Goal: Use online tool/utility: Utilize a website feature to perform a specific function

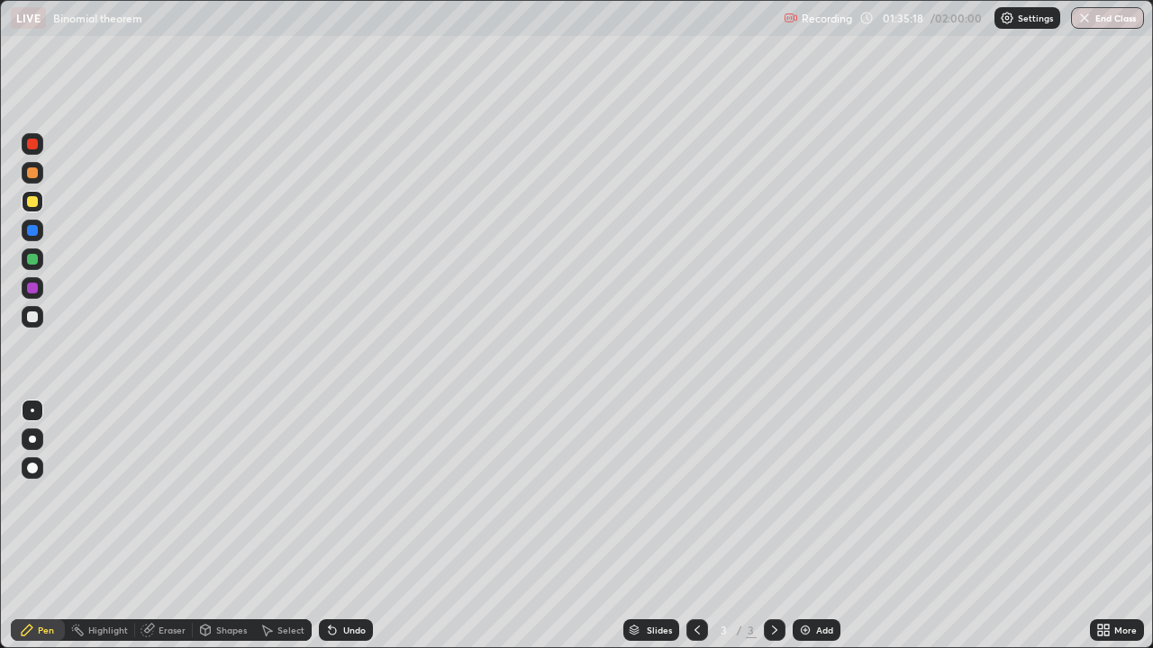
scroll to position [648, 1153]
click at [157, 625] on div "Eraser" at bounding box center [164, 631] width 58 height 22
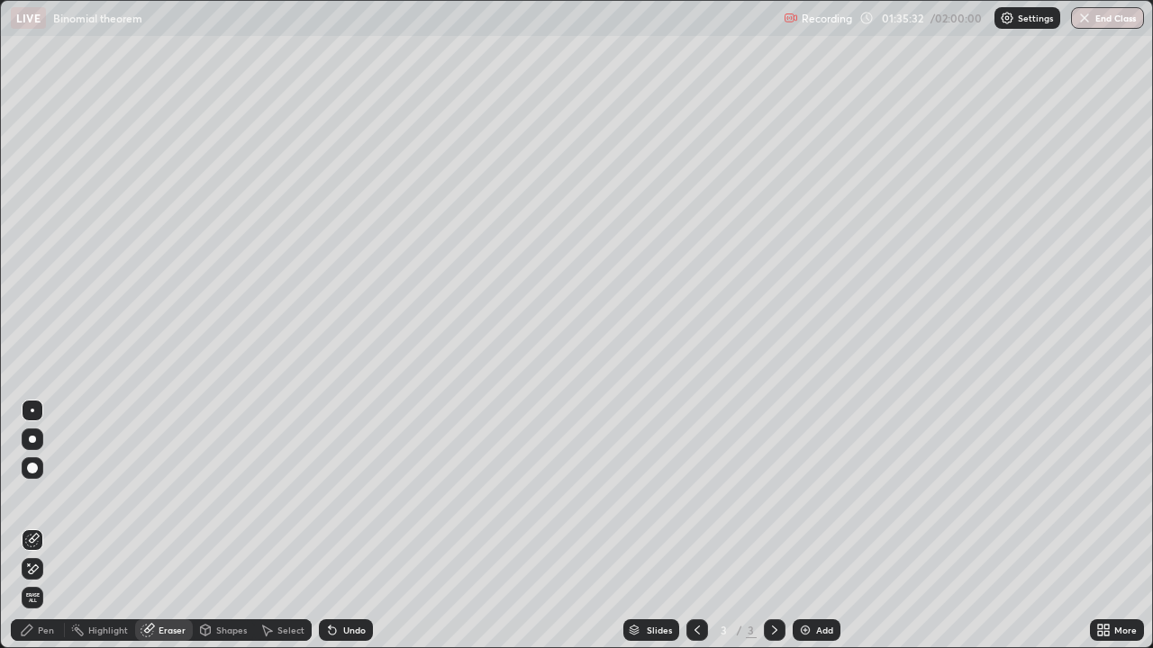
click at [43, 623] on div "Pen" at bounding box center [38, 631] width 54 height 22
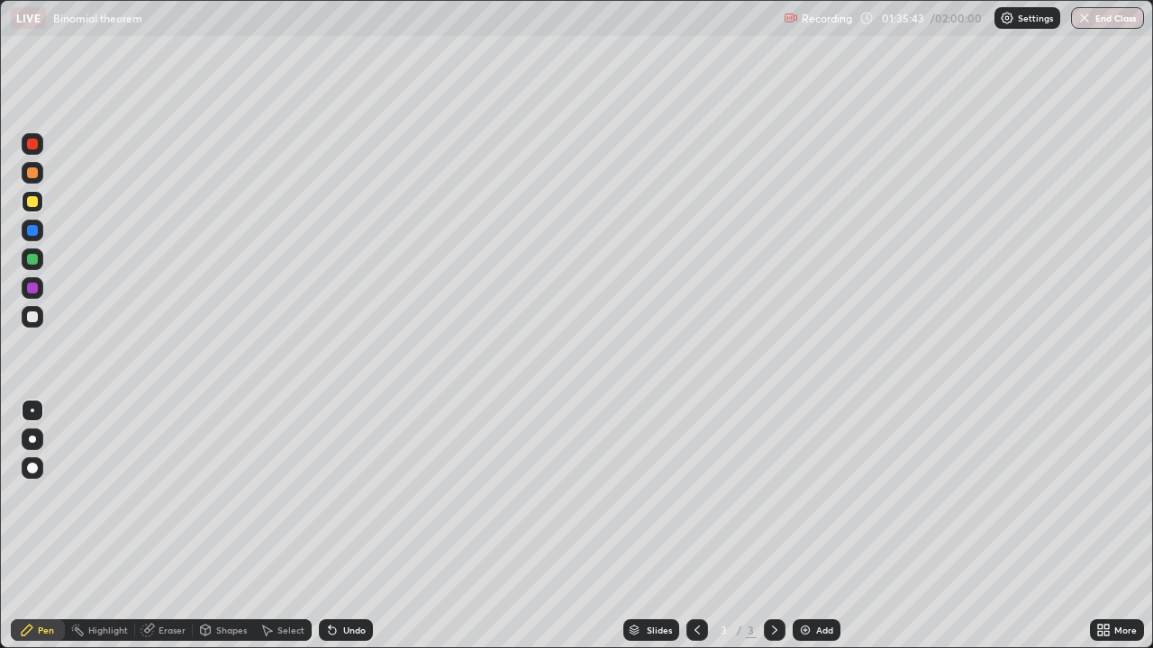
click at [162, 629] on div "Eraser" at bounding box center [172, 630] width 27 height 9
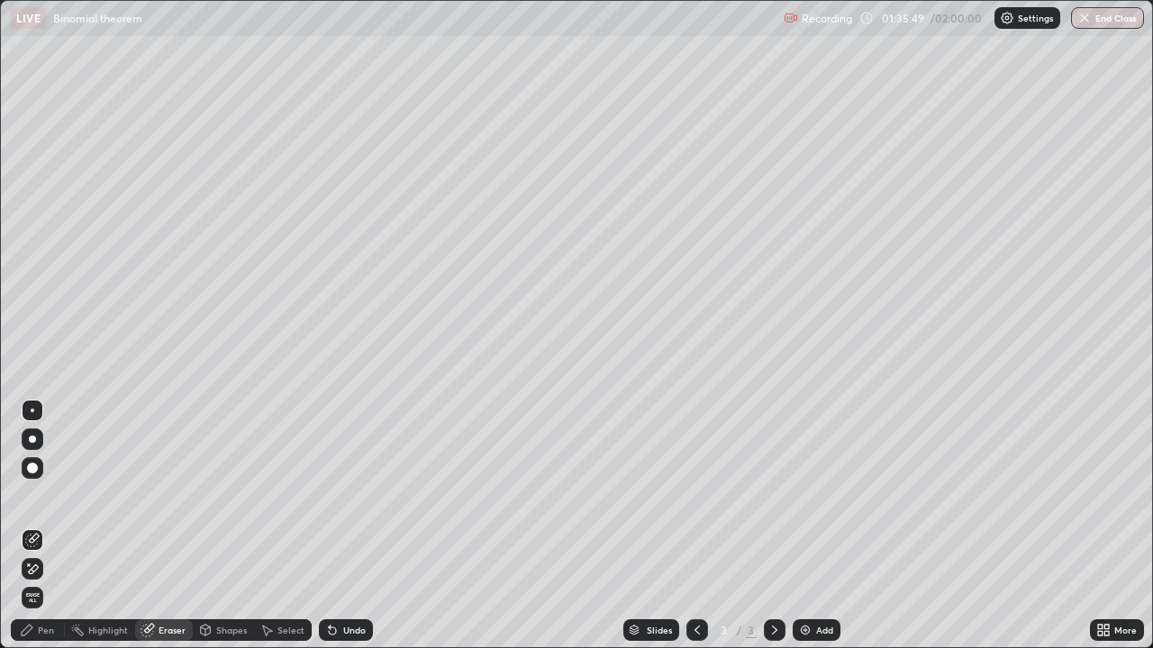
click at [41, 630] on div "Pen" at bounding box center [46, 630] width 16 height 9
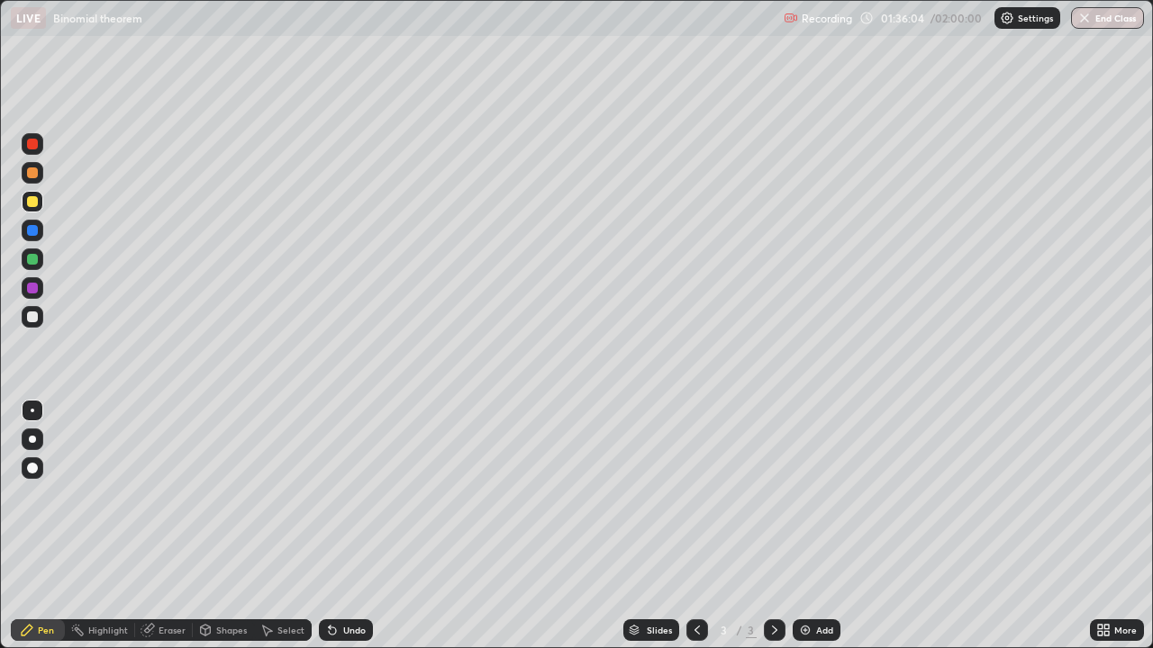
click at [160, 631] on div "Eraser" at bounding box center [172, 630] width 27 height 9
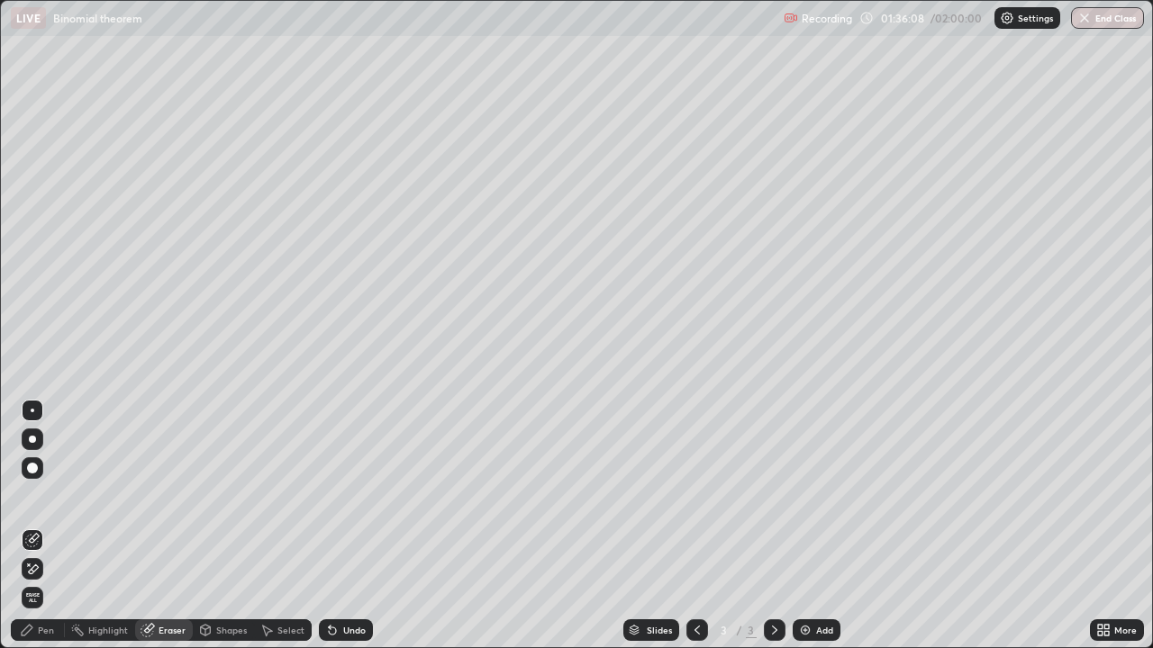
click at [47, 623] on div "Pen" at bounding box center [38, 631] width 54 height 22
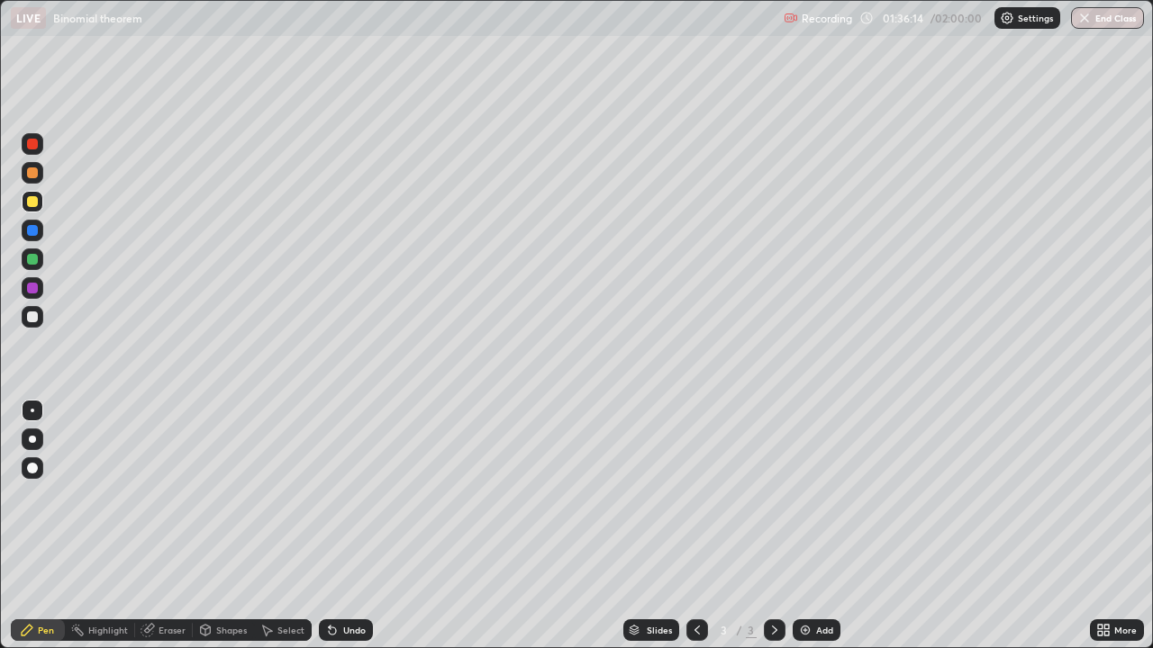
click at [330, 632] on icon at bounding box center [332, 631] width 7 height 7
click at [345, 630] on div "Undo" at bounding box center [354, 630] width 23 height 9
click at [177, 630] on div "Eraser" at bounding box center [172, 630] width 27 height 9
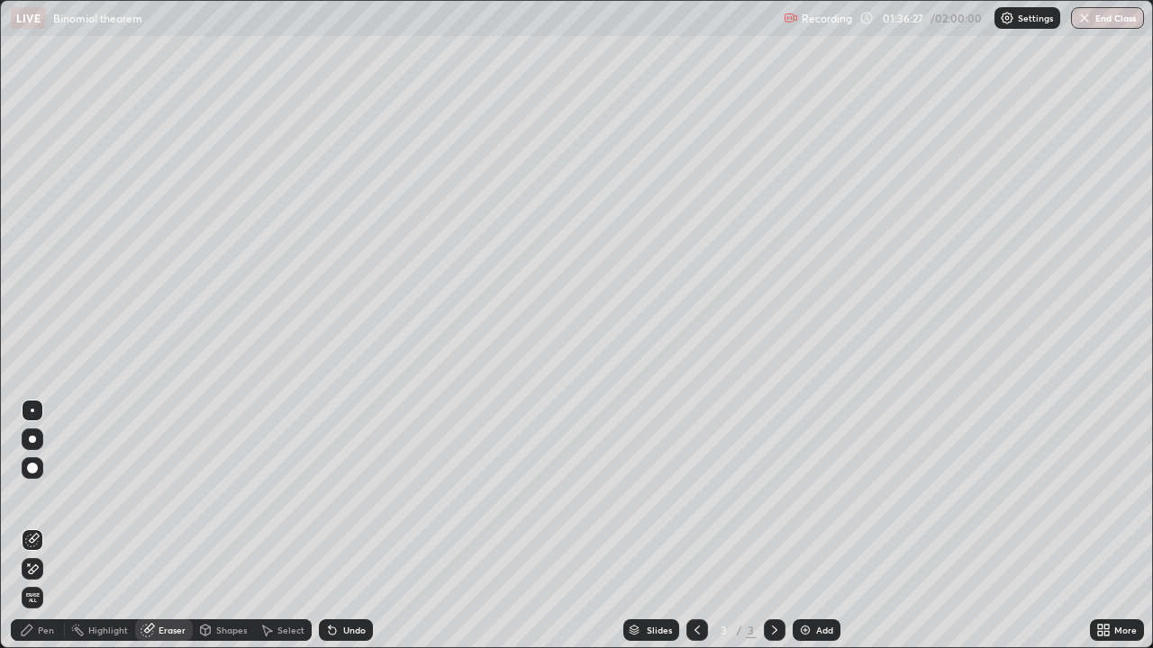
click at [45, 627] on div "Pen" at bounding box center [46, 630] width 16 height 9
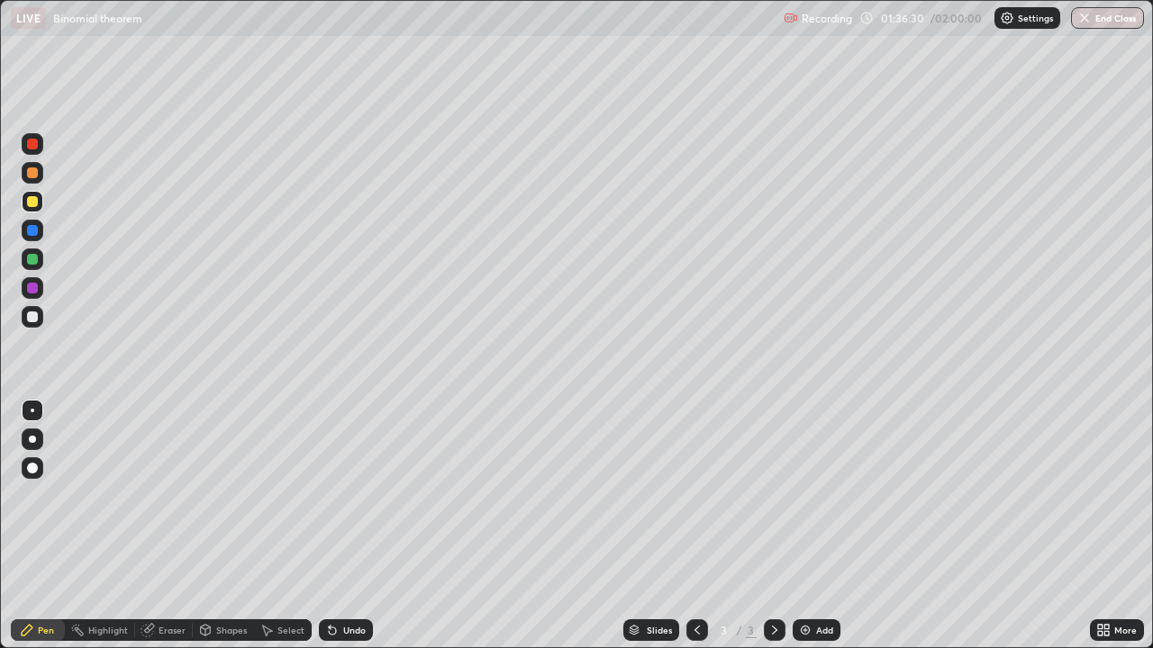
click at [329, 626] on icon at bounding box center [330, 627] width 2 height 2
click at [335, 623] on icon at bounding box center [332, 630] width 14 height 14
click at [338, 624] on div "Undo" at bounding box center [346, 631] width 54 height 22
click at [340, 630] on div "Undo" at bounding box center [346, 631] width 54 height 22
click at [340, 633] on div "Undo" at bounding box center [346, 631] width 54 height 22
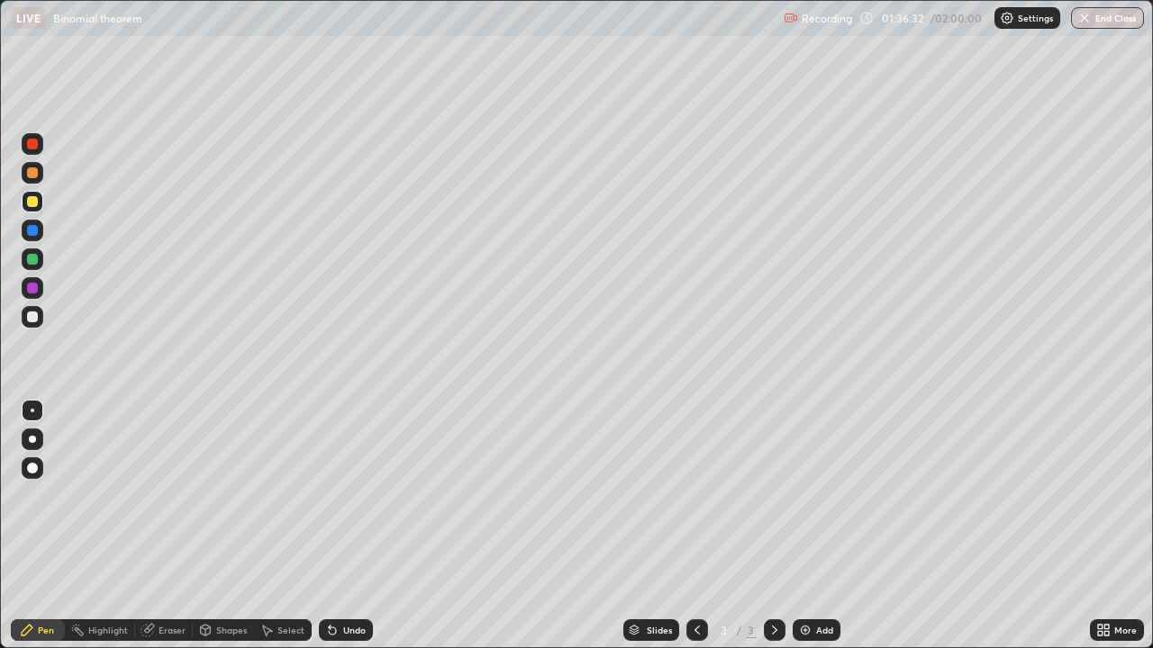
click at [339, 630] on div "Undo" at bounding box center [346, 631] width 54 height 22
click at [166, 628] on div "Eraser" at bounding box center [172, 630] width 27 height 9
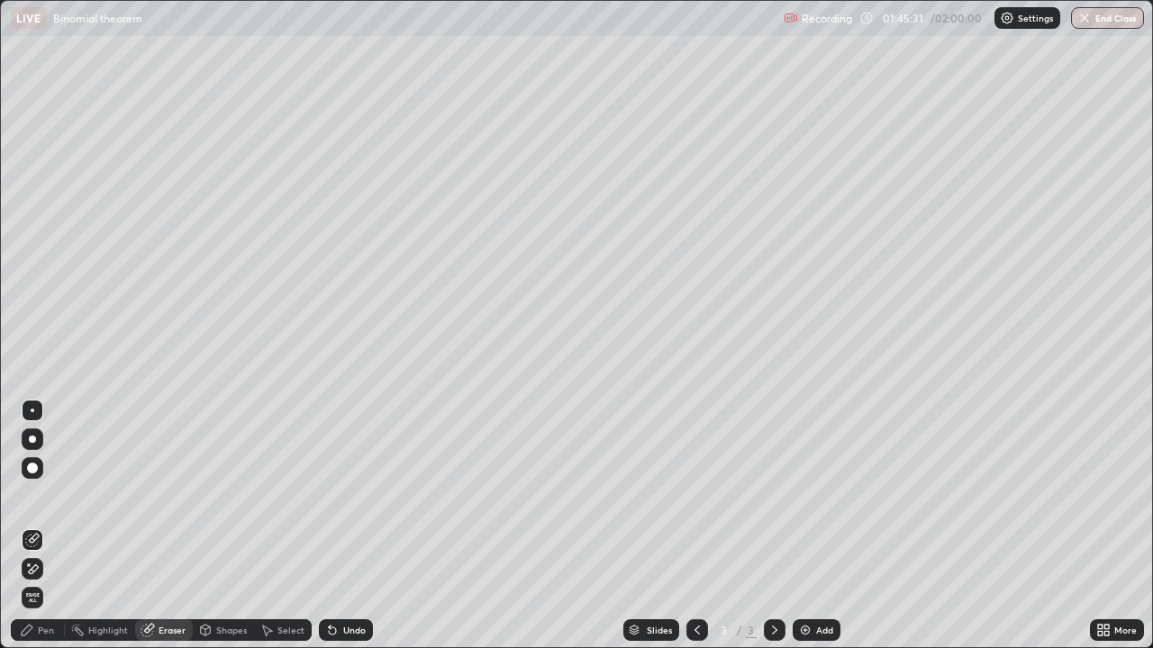
click at [347, 626] on div "Undo" at bounding box center [354, 630] width 23 height 9
click at [353, 630] on div "Undo" at bounding box center [354, 630] width 23 height 9
click at [352, 630] on div "Undo" at bounding box center [354, 630] width 23 height 9
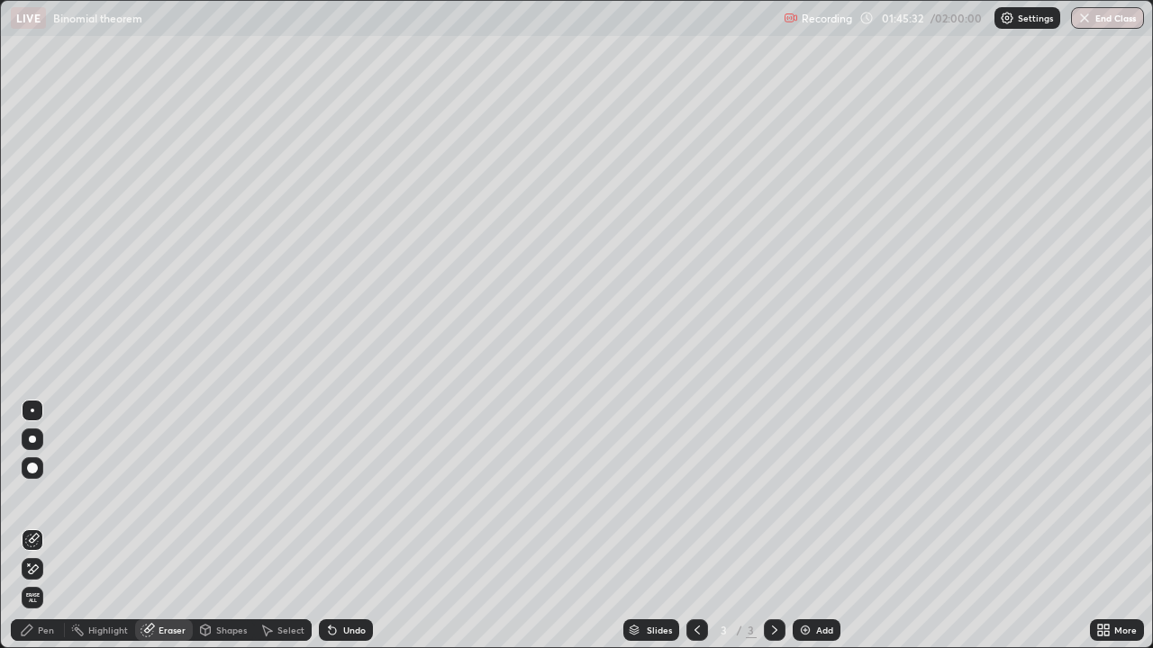
click at [352, 630] on div "Undo" at bounding box center [354, 630] width 23 height 9
click at [29, 627] on icon at bounding box center [27, 630] width 11 height 11
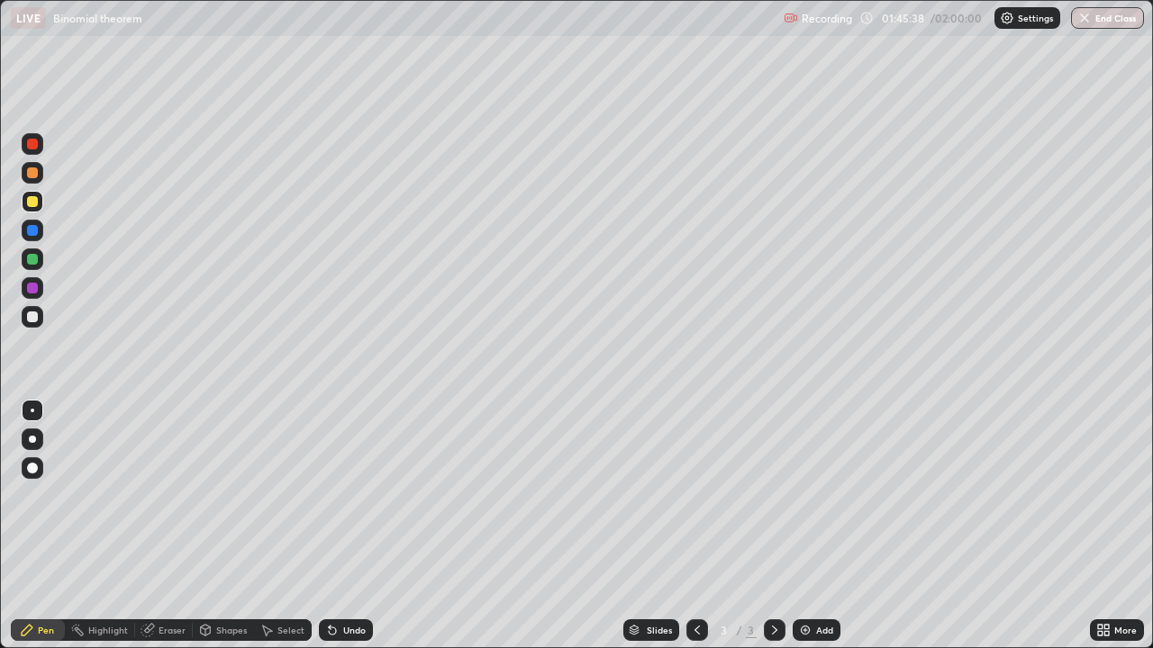
click at [350, 630] on div "Undo" at bounding box center [354, 630] width 23 height 9
click at [343, 626] on div "Undo" at bounding box center [354, 630] width 23 height 9
click at [343, 630] on div "Undo" at bounding box center [354, 630] width 23 height 9
click at [343, 632] on div "Undo" at bounding box center [354, 630] width 23 height 9
click at [343, 631] on div "Undo" at bounding box center [354, 630] width 23 height 9
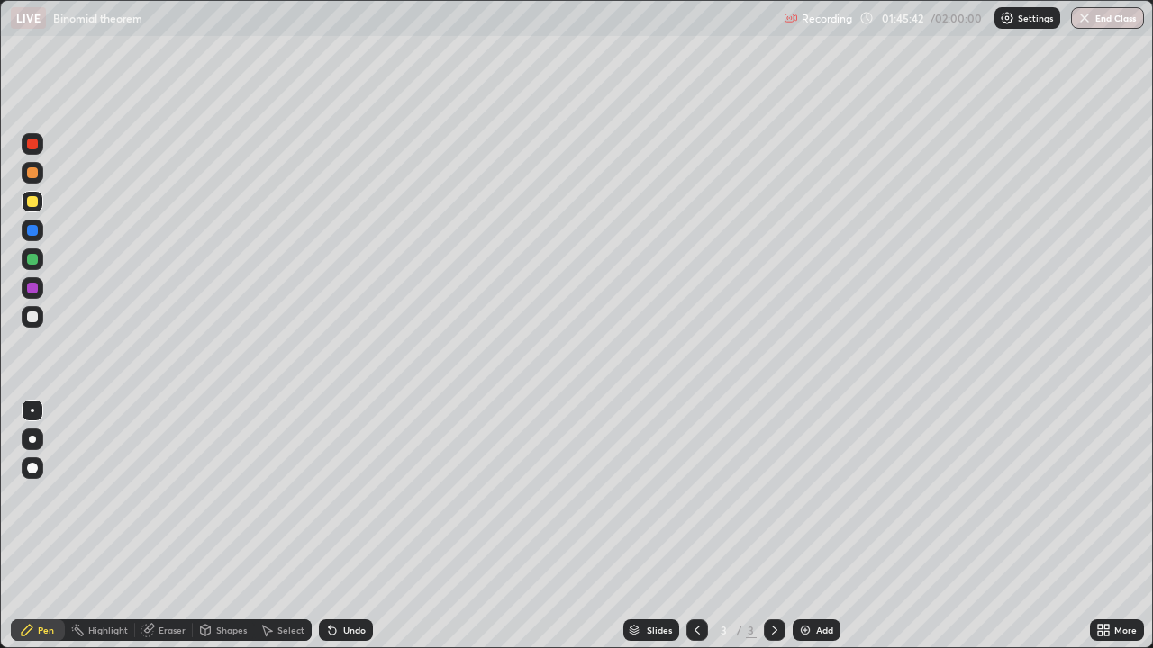
click at [344, 635] on div "Undo" at bounding box center [354, 630] width 23 height 9
click at [338, 630] on div "Undo" at bounding box center [346, 631] width 54 height 22
click at [344, 627] on div "Undo" at bounding box center [354, 630] width 23 height 9
click at [349, 627] on div "Undo" at bounding box center [354, 630] width 23 height 9
click at [346, 629] on div "Undo" at bounding box center [354, 630] width 23 height 9
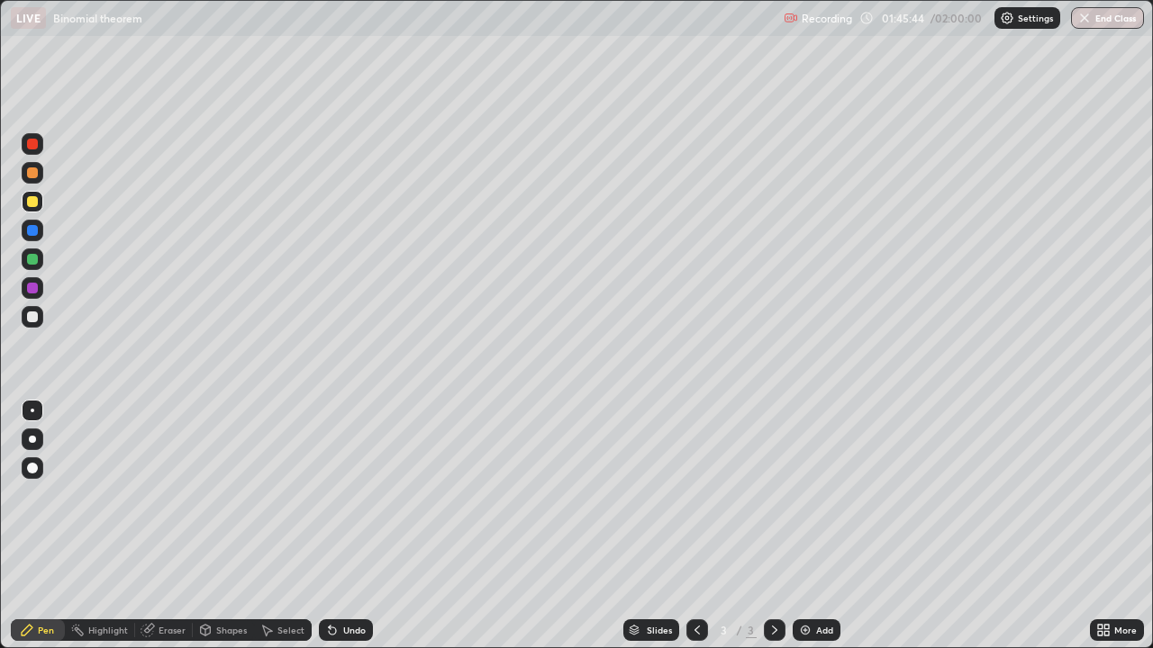
click at [344, 630] on div "Undo" at bounding box center [354, 630] width 23 height 9
click at [343, 633] on div "Undo" at bounding box center [354, 630] width 23 height 9
click at [330, 631] on icon at bounding box center [332, 631] width 7 height 7
click at [343, 631] on div "Undo" at bounding box center [354, 630] width 23 height 9
click at [358, 626] on div "Undo" at bounding box center [354, 630] width 23 height 9
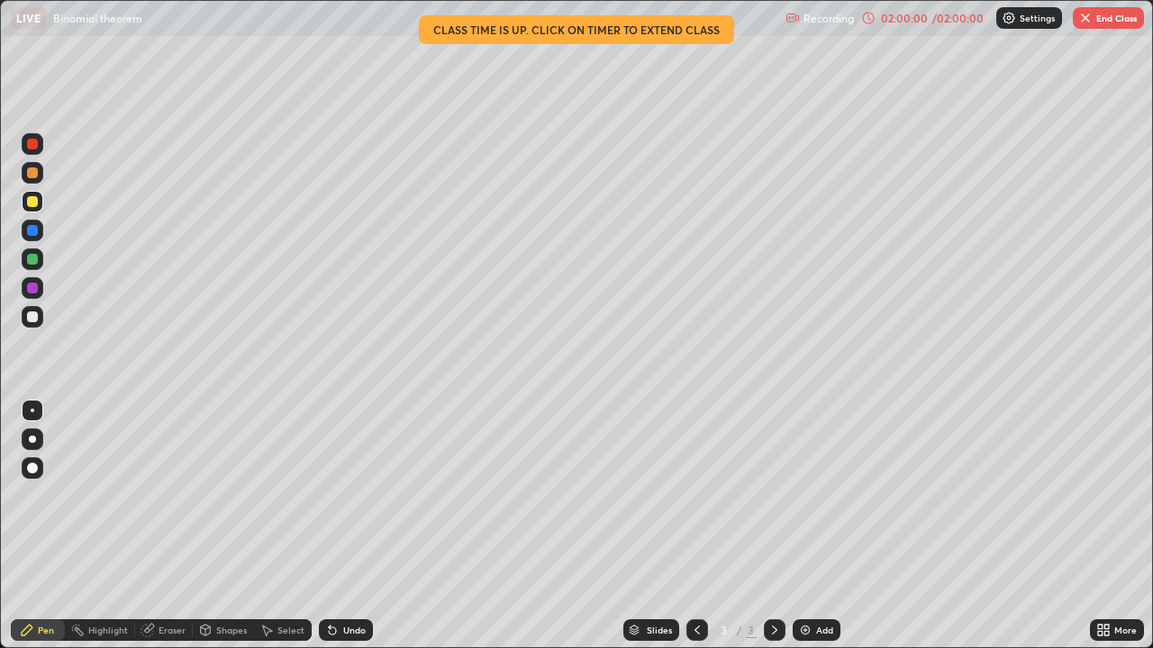
click at [1123, 20] on button "End Class" at bounding box center [1108, 18] width 71 height 22
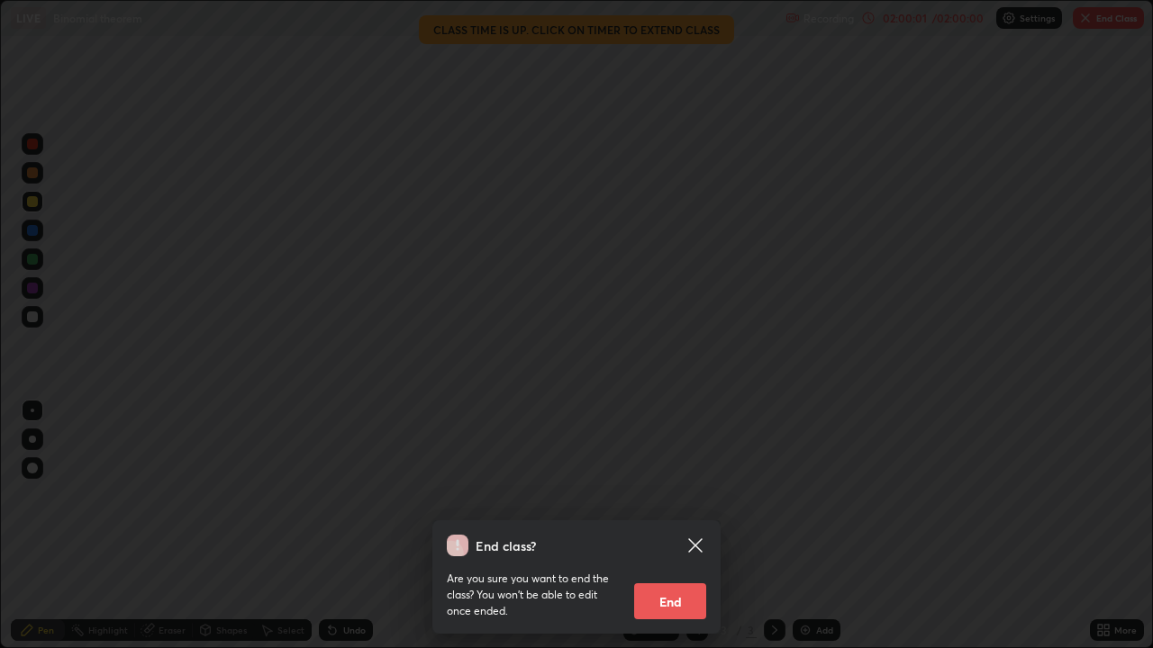
click at [676, 595] on button "End" at bounding box center [670, 602] width 72 height 36
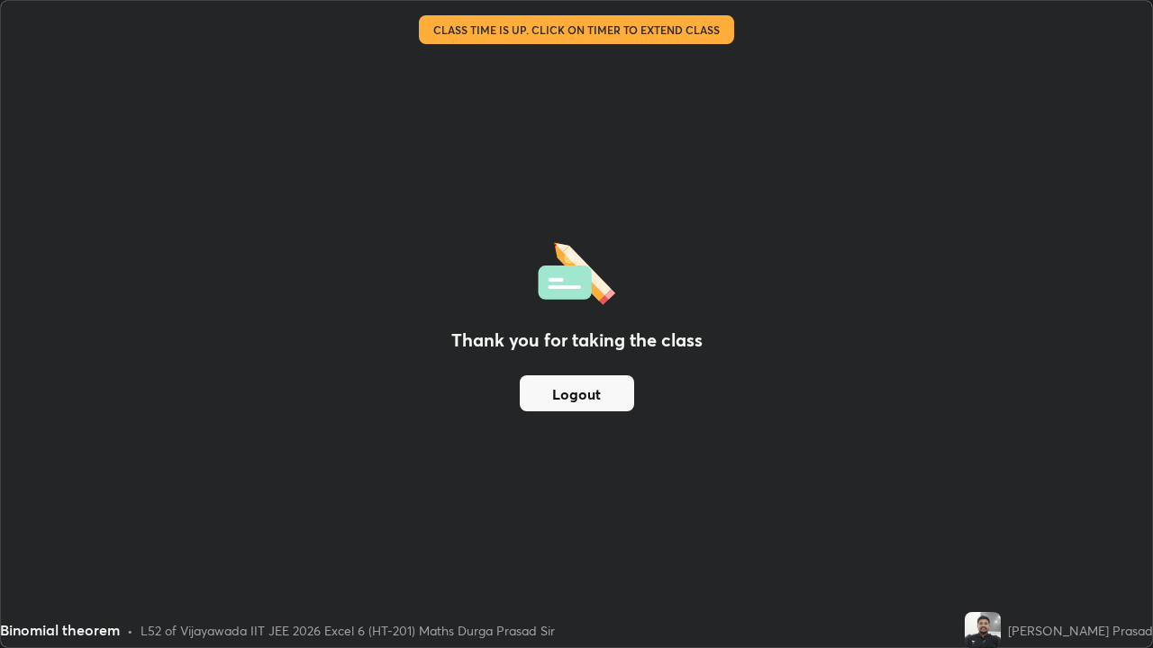
click at [603, 395] on button "Logout" at bounding box center [577, 394] width 114 height 36
